Goal: Information Seeking & Learning: Learn about a topic

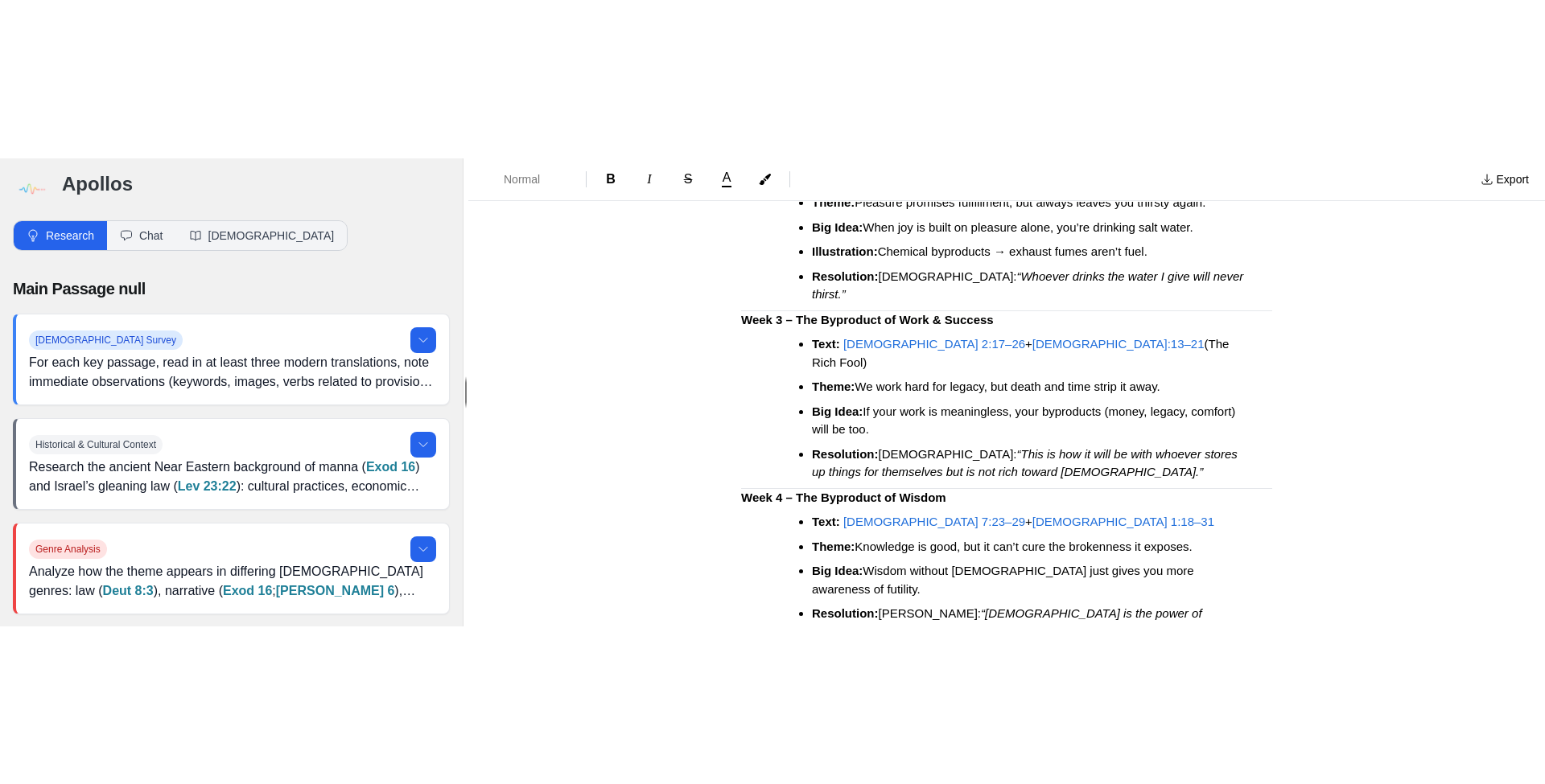
scroll to position [553, 0]
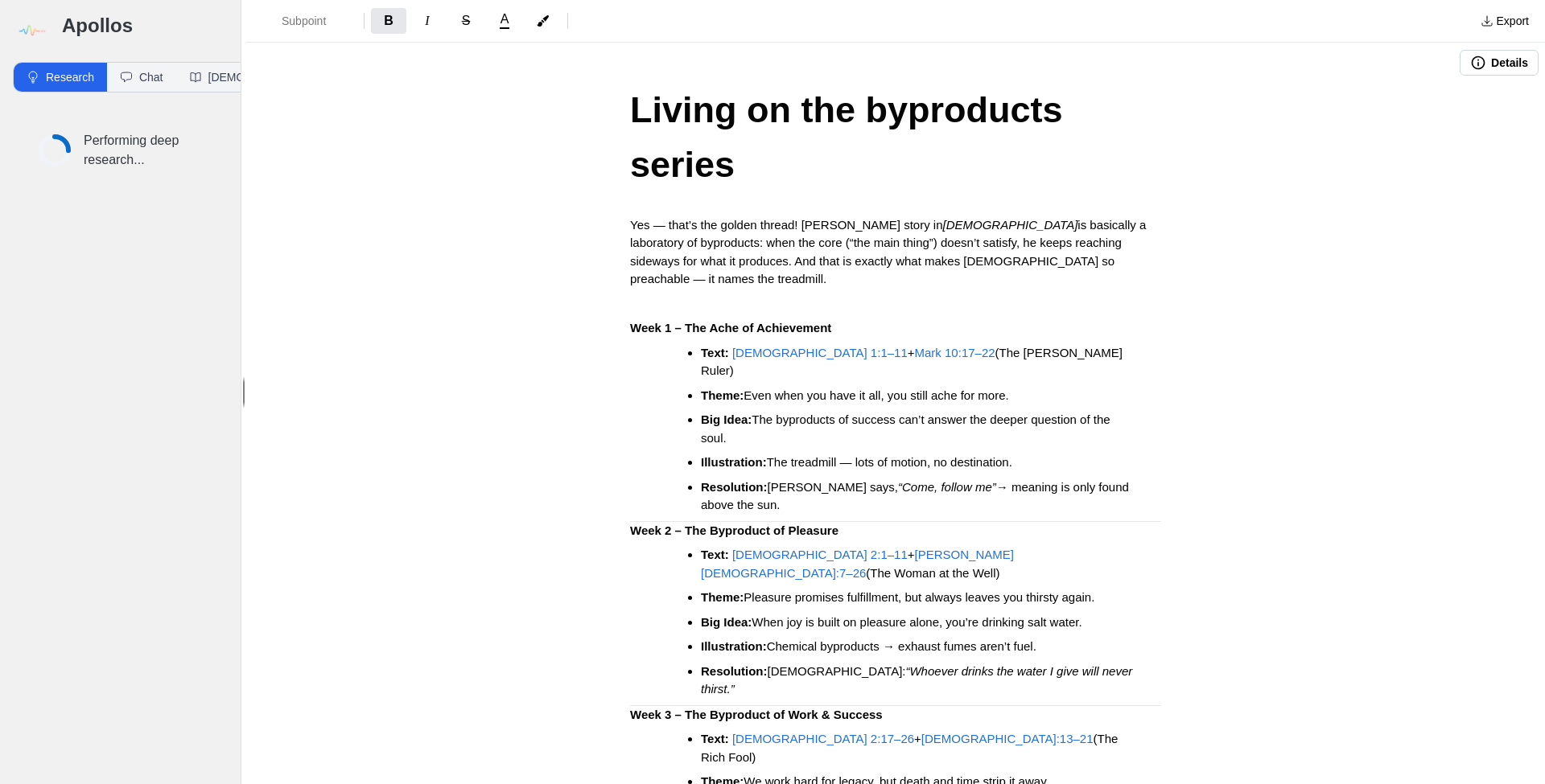
click at [853, 319] on h3 "Week 1 – The Ache of Achievement" at bounding box center [895, 328] width 531 height 19
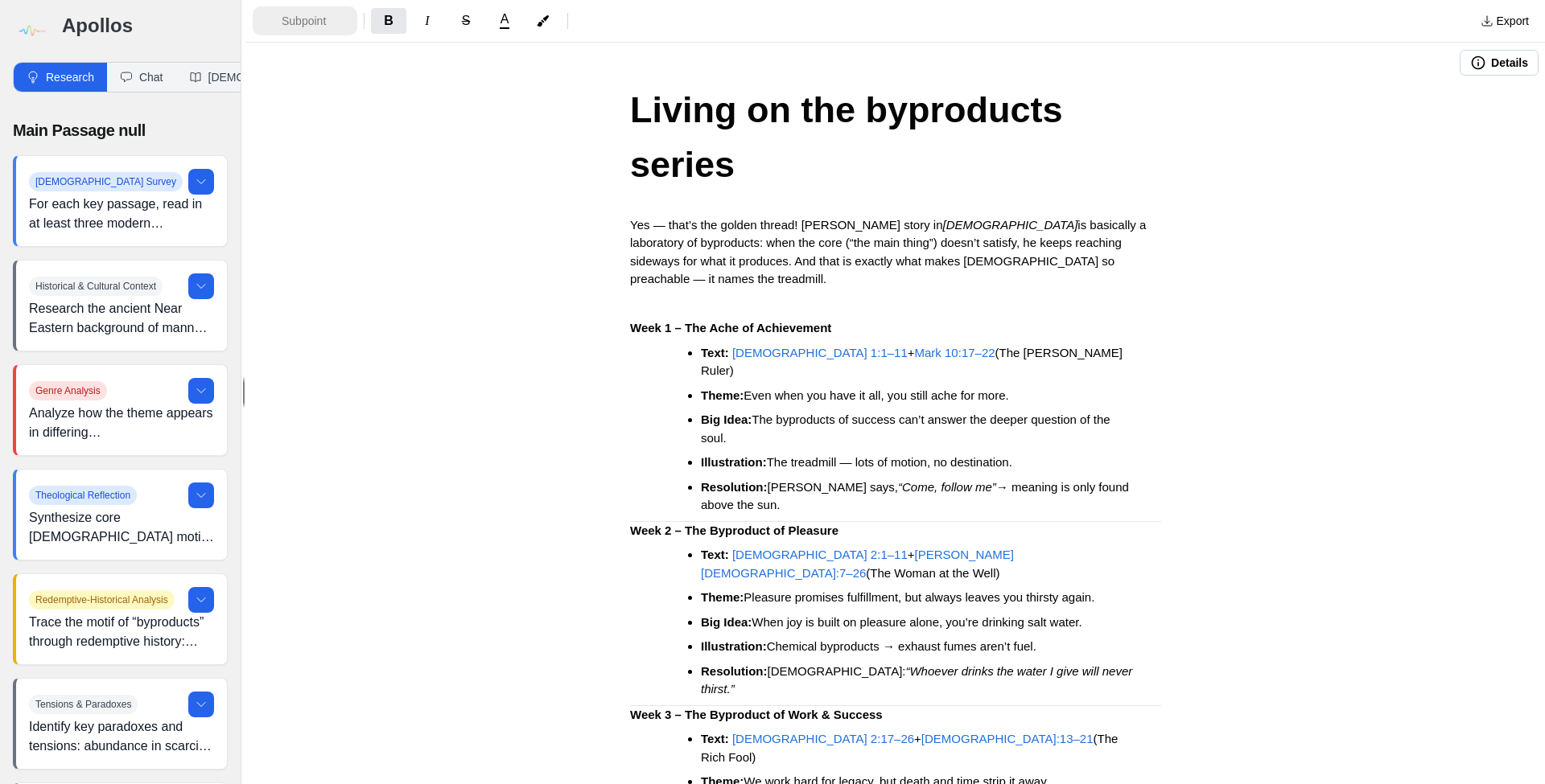
click at [309, 21] on span "Subpoint" at bounding box center [309, 21] width 57 height 16
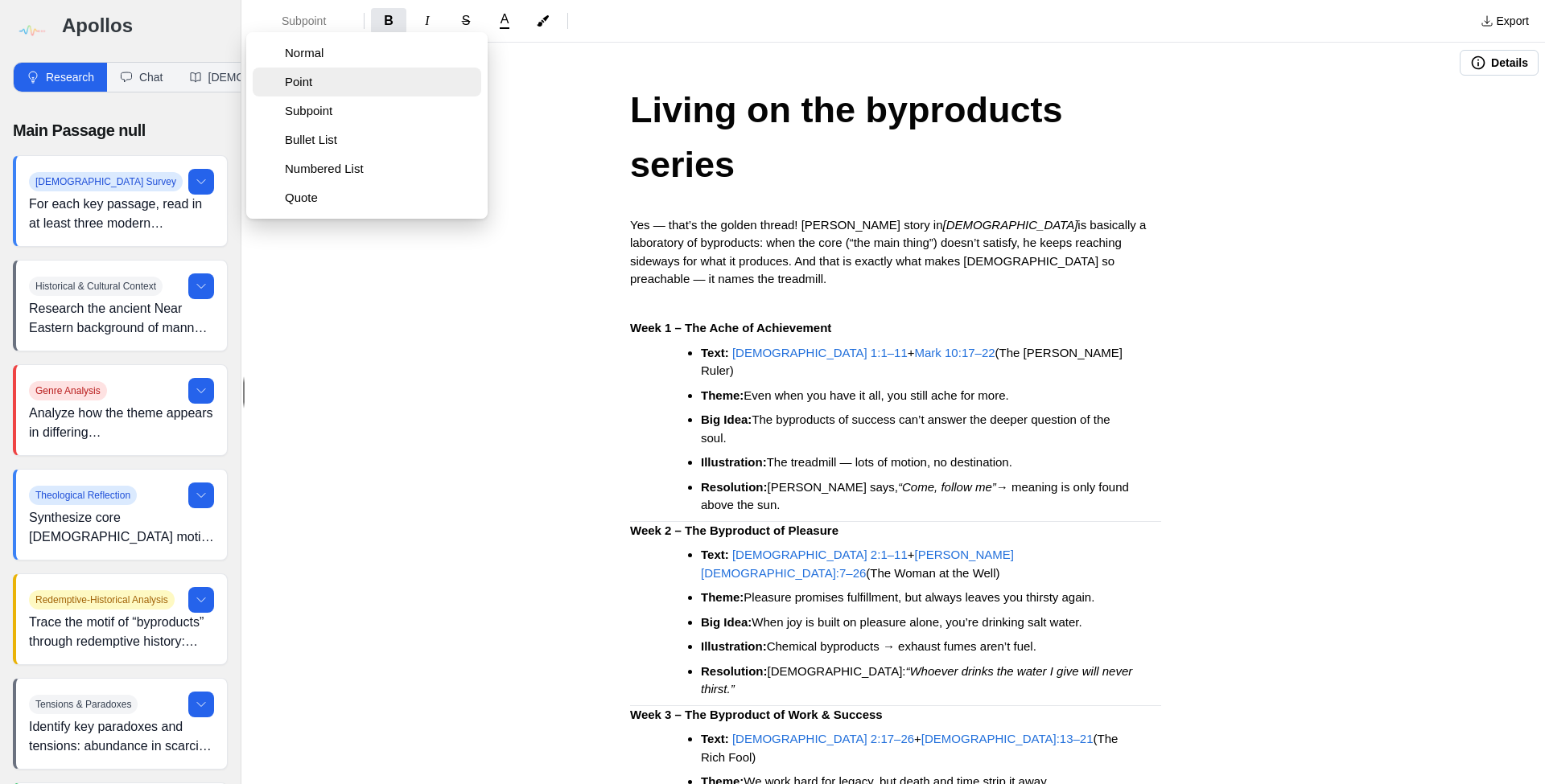
click at [327, 87] on span "Point" at bounding box center [380, 82] width 190 height 16
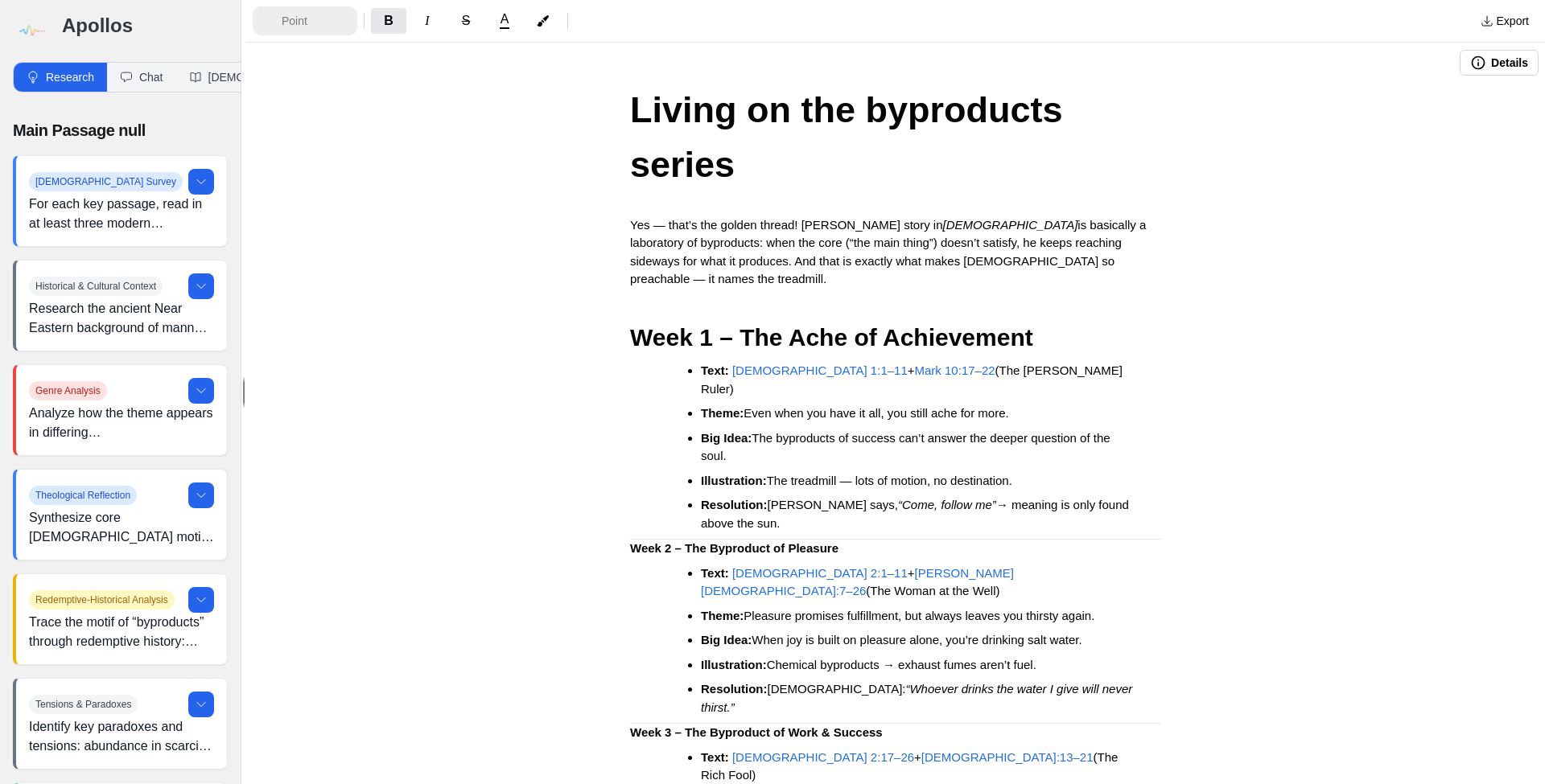
click at [305, 25] on span "Point" at bounding box center [309, 21] width 57 height 16
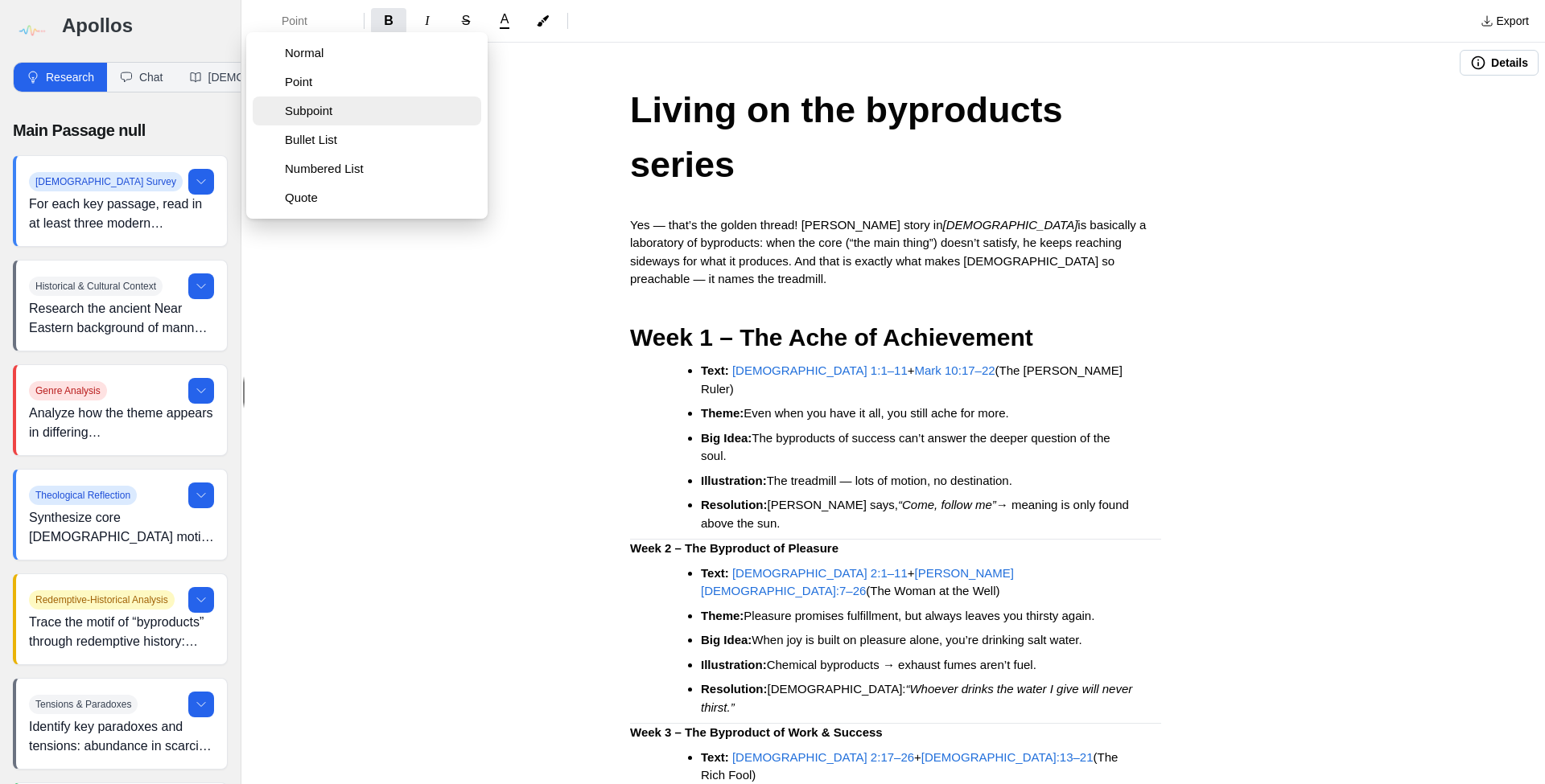
click at [318, 120] on button "Subpoint" at bounding box center [367, 111] width 228 height 29
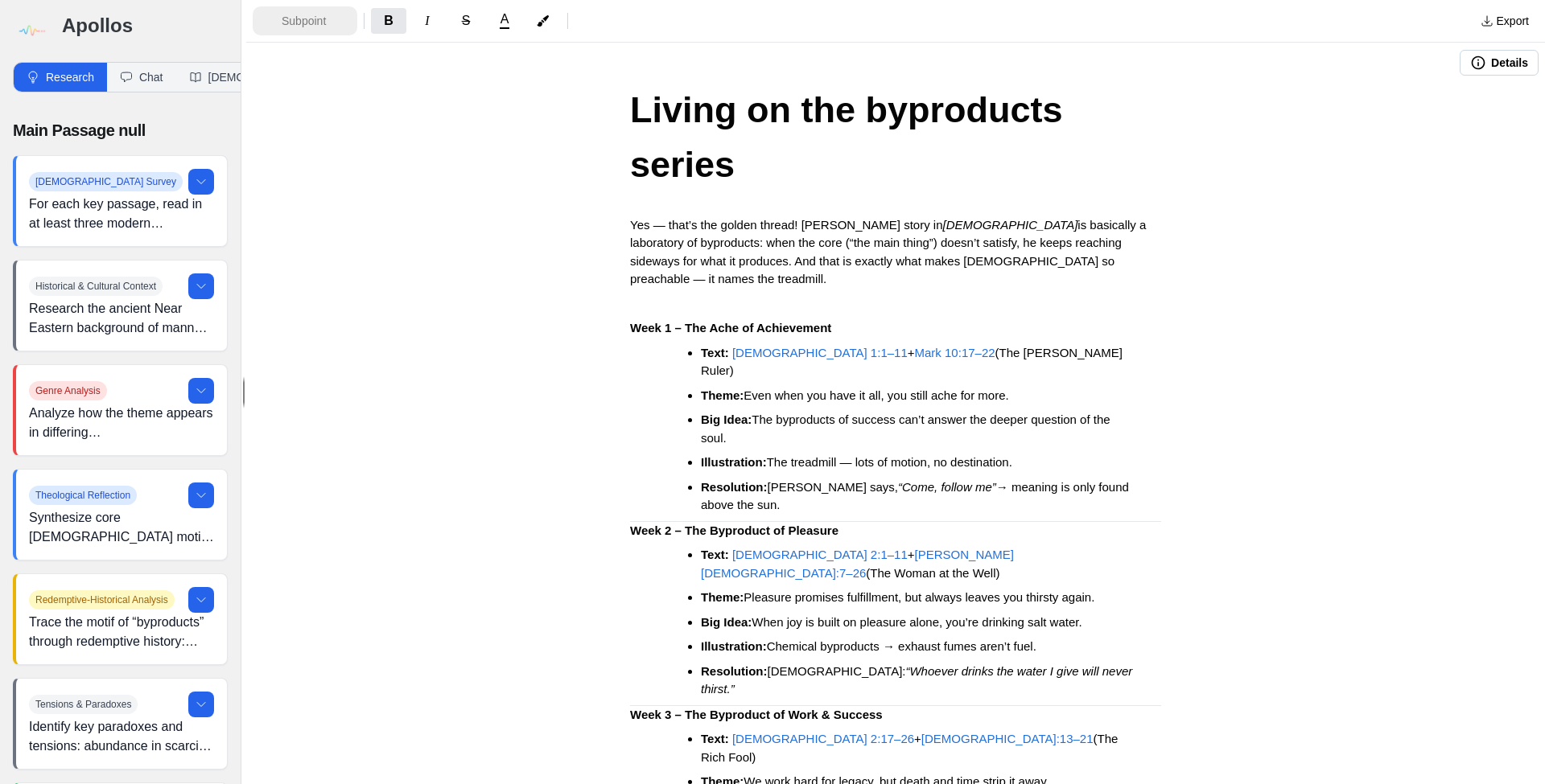
click at [301, 29] on button "Subpoint" at bounding box center [305, 21] width 104 height 29
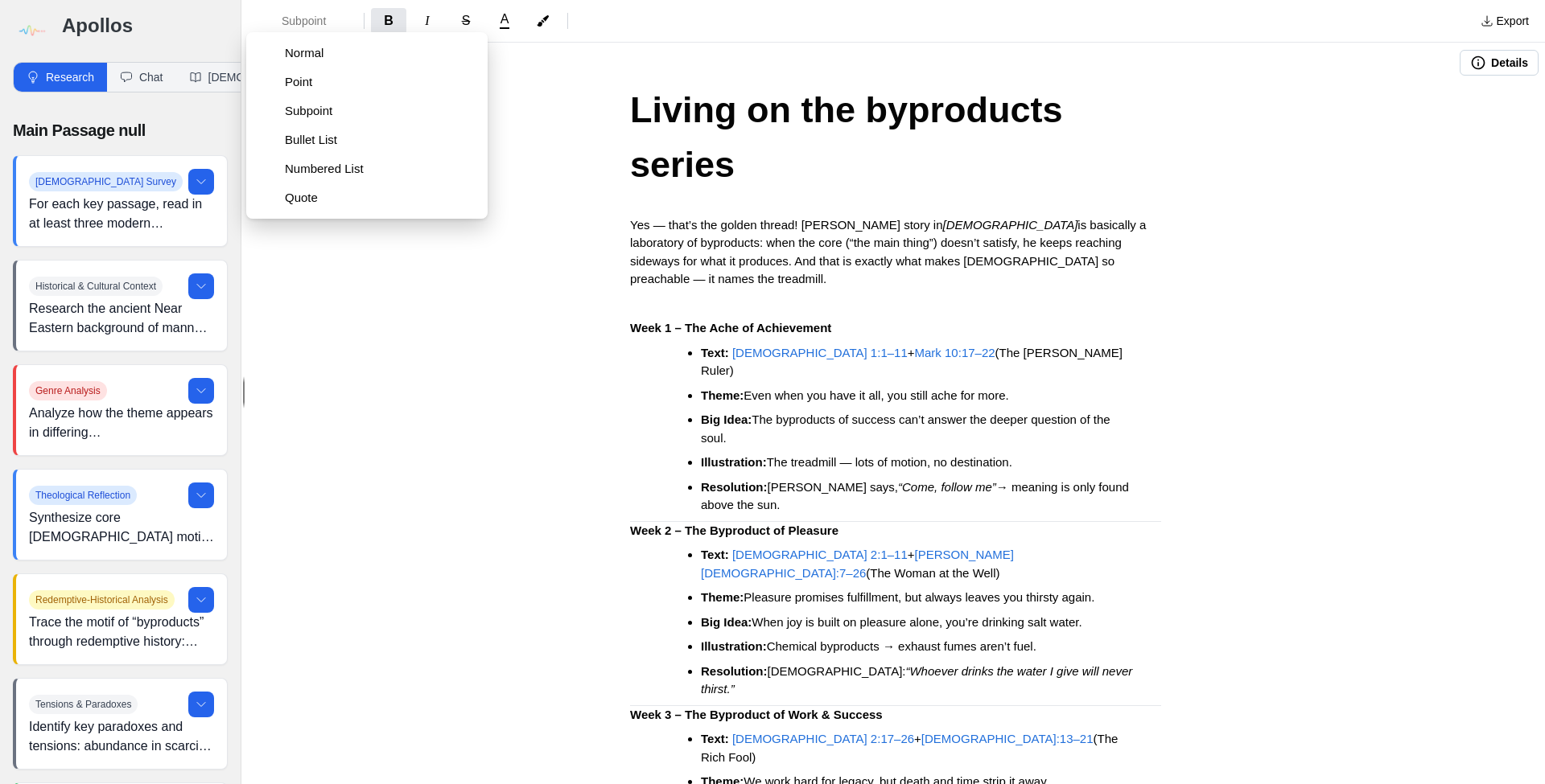
click at [755, 321] on strong "Week 1 – The Ache of Achievement" at bounding box center [730, 327] width 201 height 13
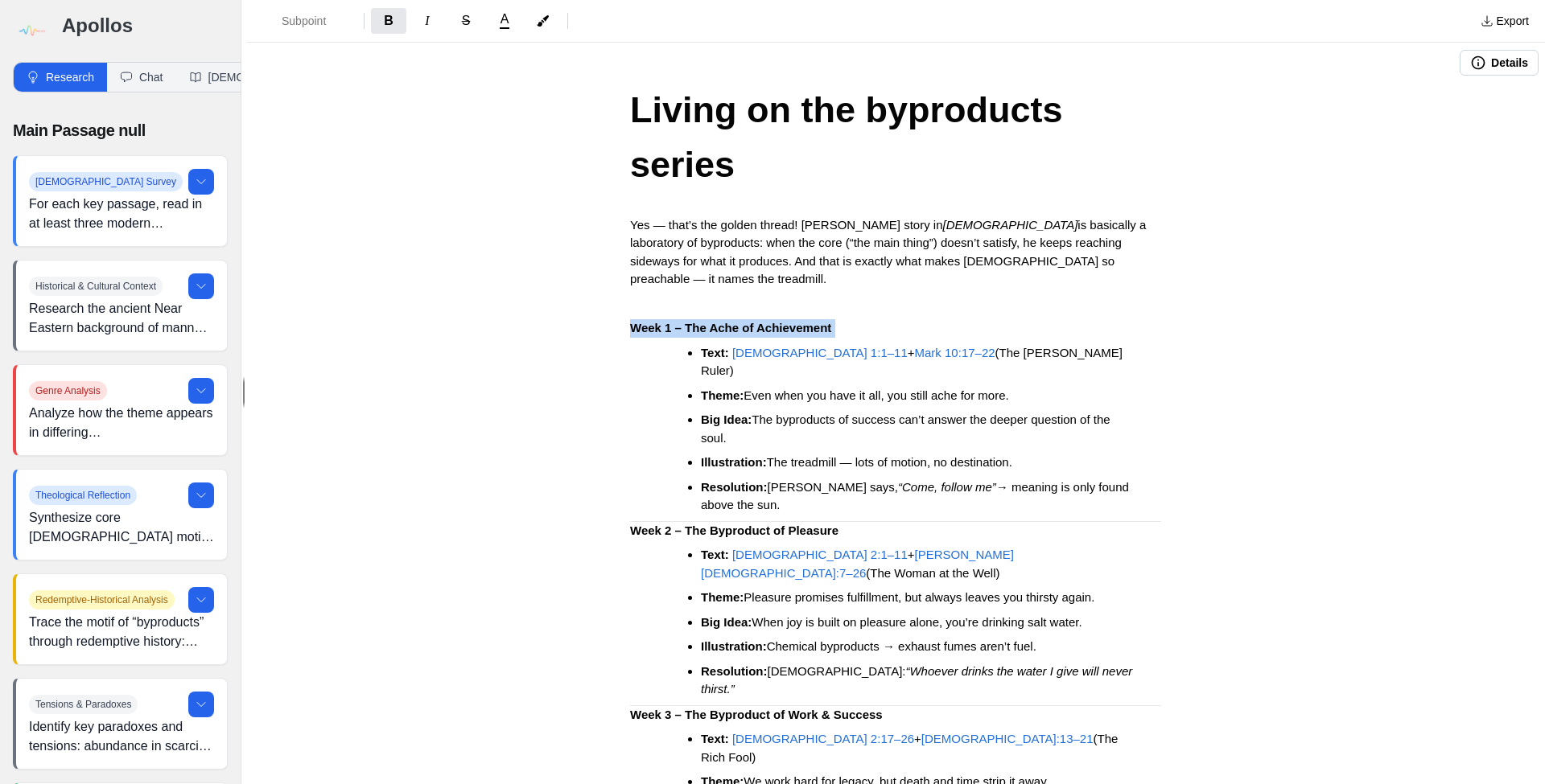
click at [755, 321] on strong "Week 1 – The Ache of Achievement" at bounding box center [730, 327] width 201 height 13
click at [813, 321] on span "Week 1 – The Ache of Achievement" at bounding box center [725, 327] width 191 height 13
